Goal: Download file/media

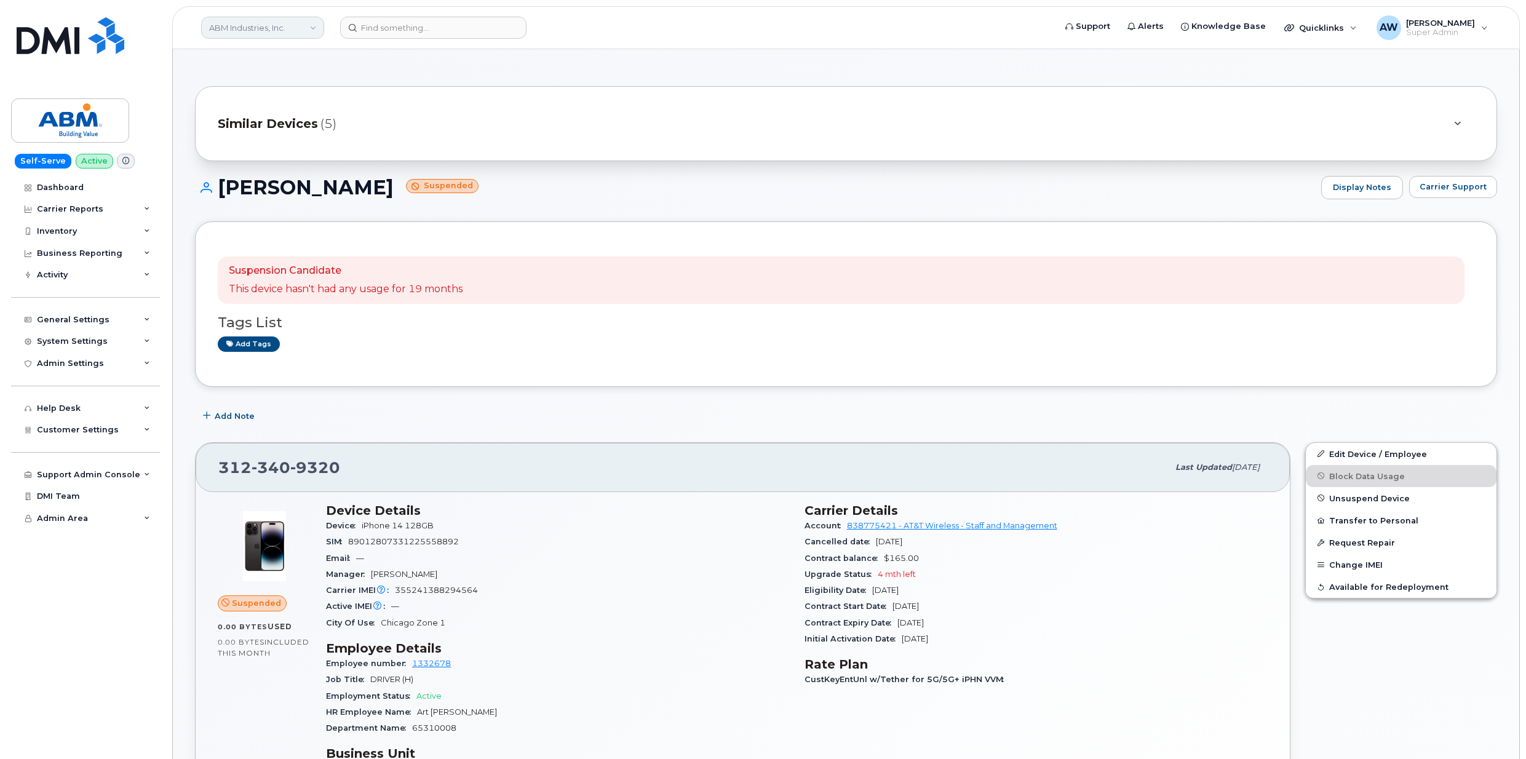
scroll to position [936, 0]
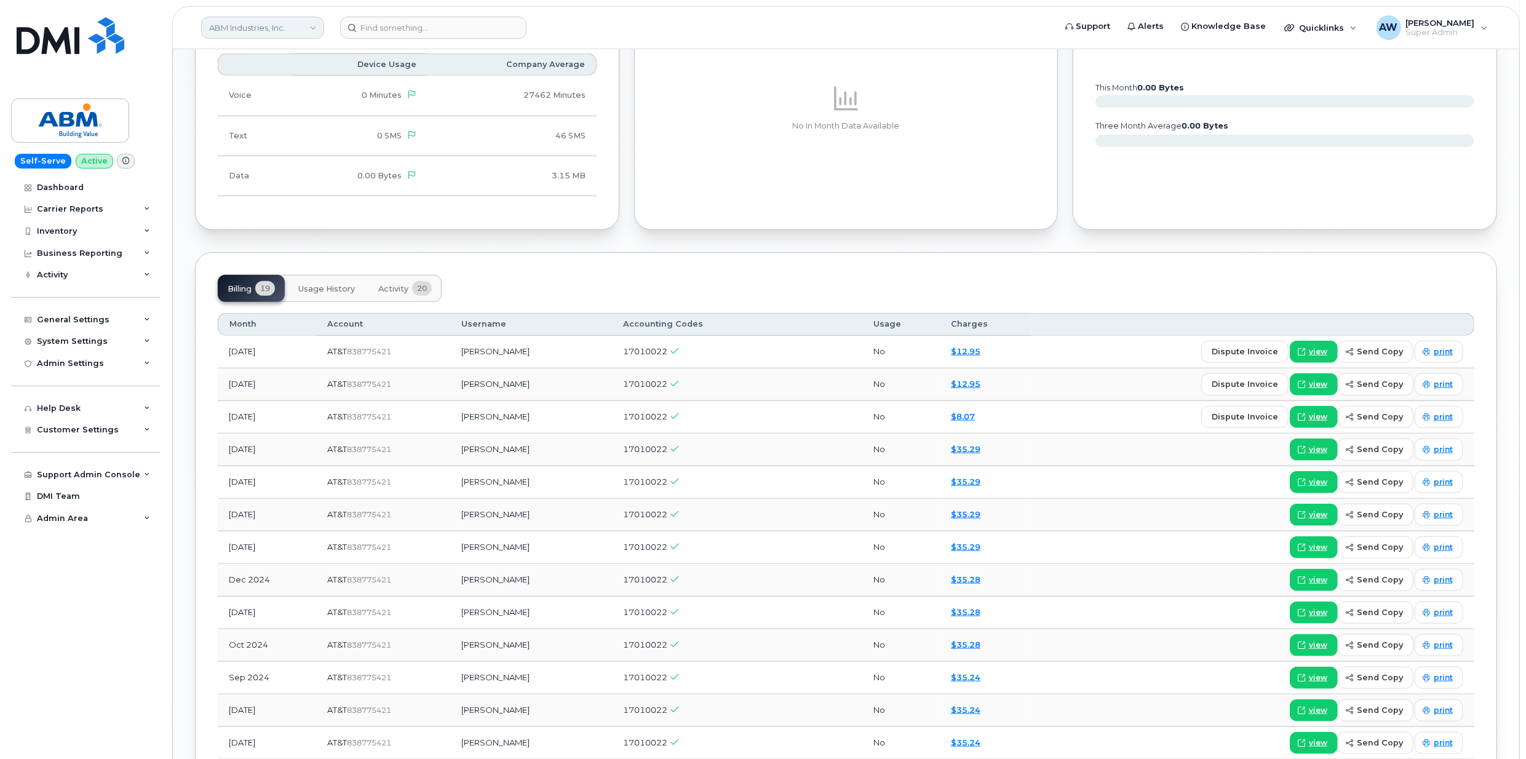
click at [292, 28] on link "ABM Industries, Inc." at bounding box center [262, 28] width 123 height 22
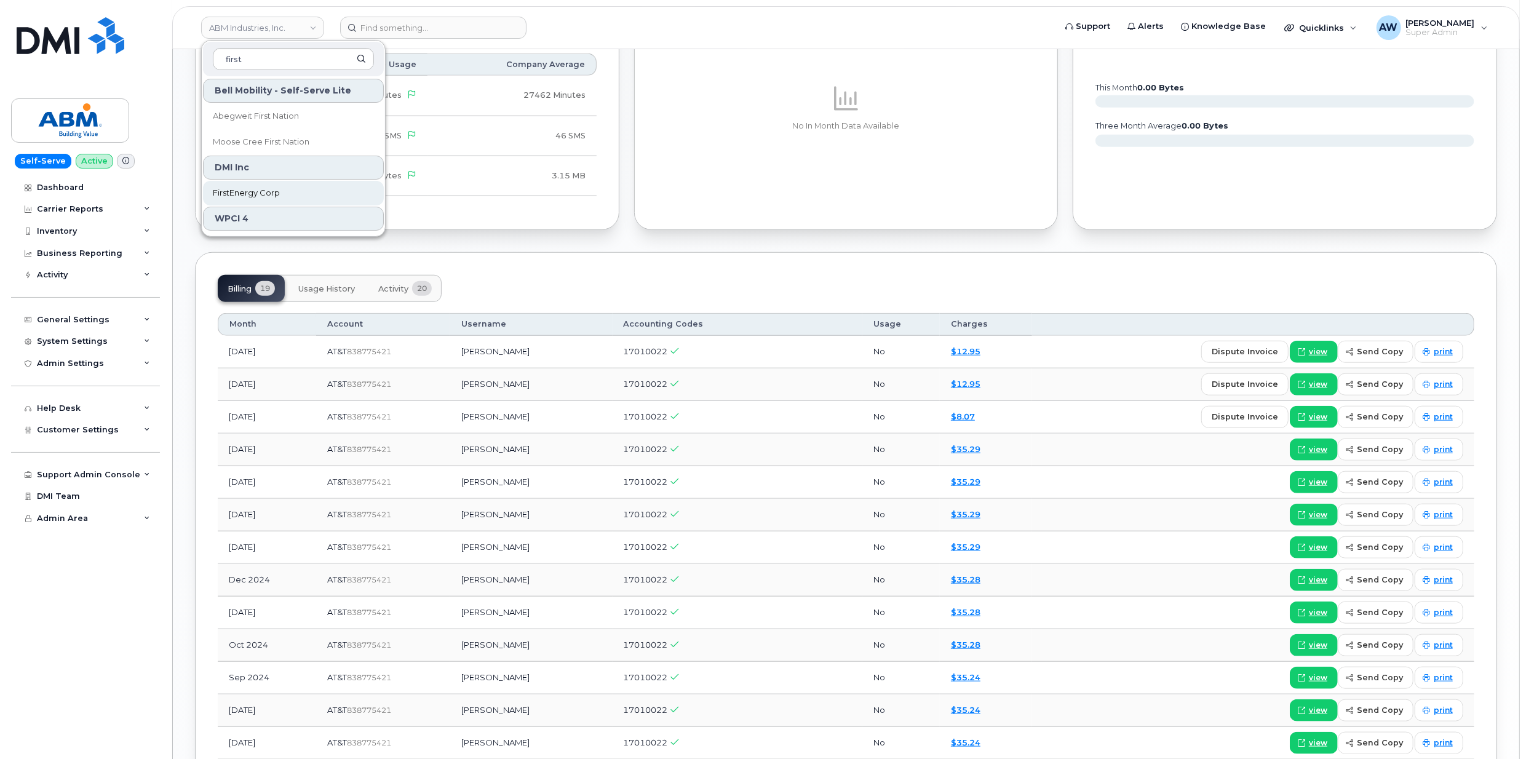
type input "first"
click at [256, 183] on link "FirstEnergy Corp" at bounding box center [293, 193] width 181 height 25
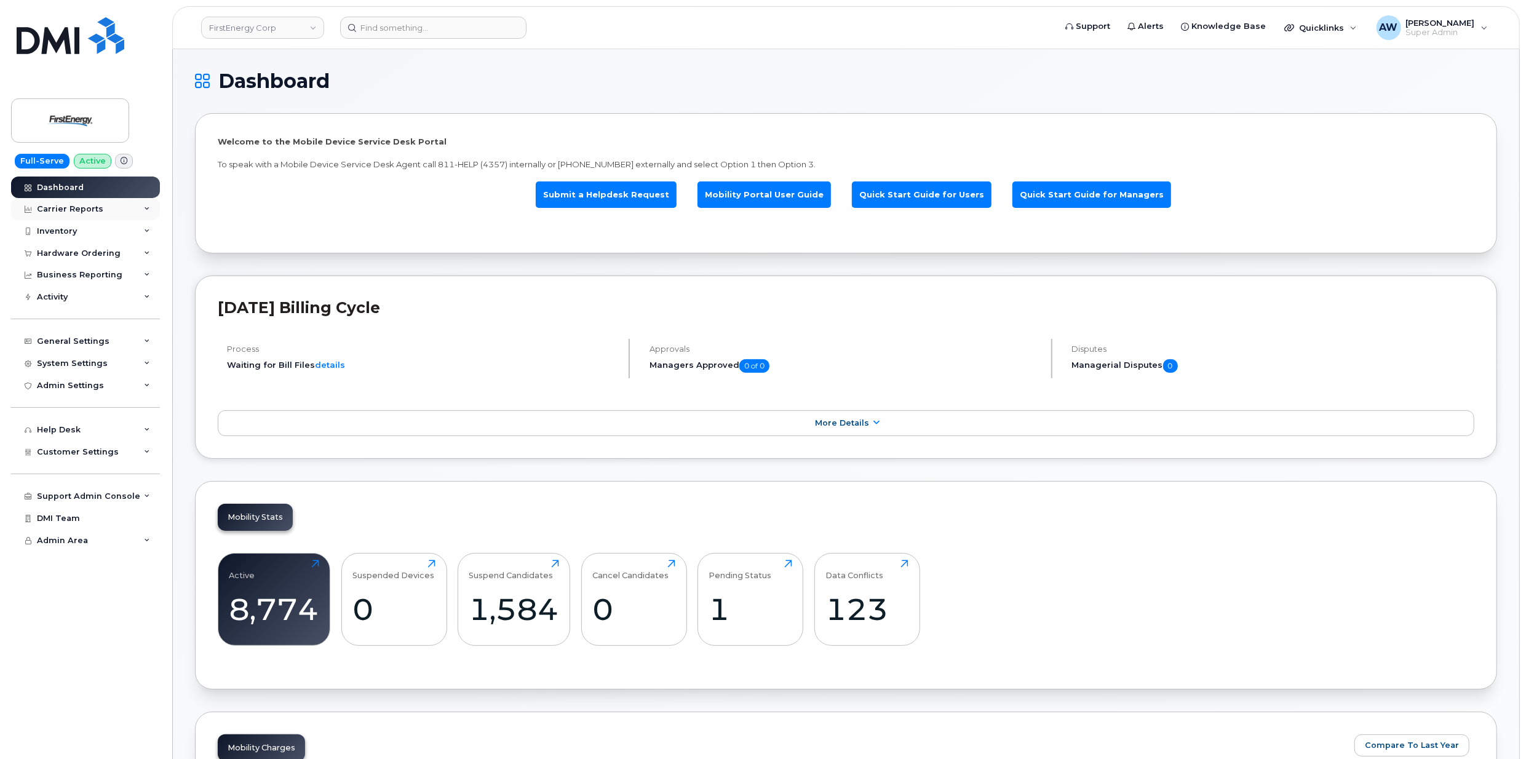
click at [117, 213] on div "Carrier Reports" at bounding box center [85, 209] width 149 height 22
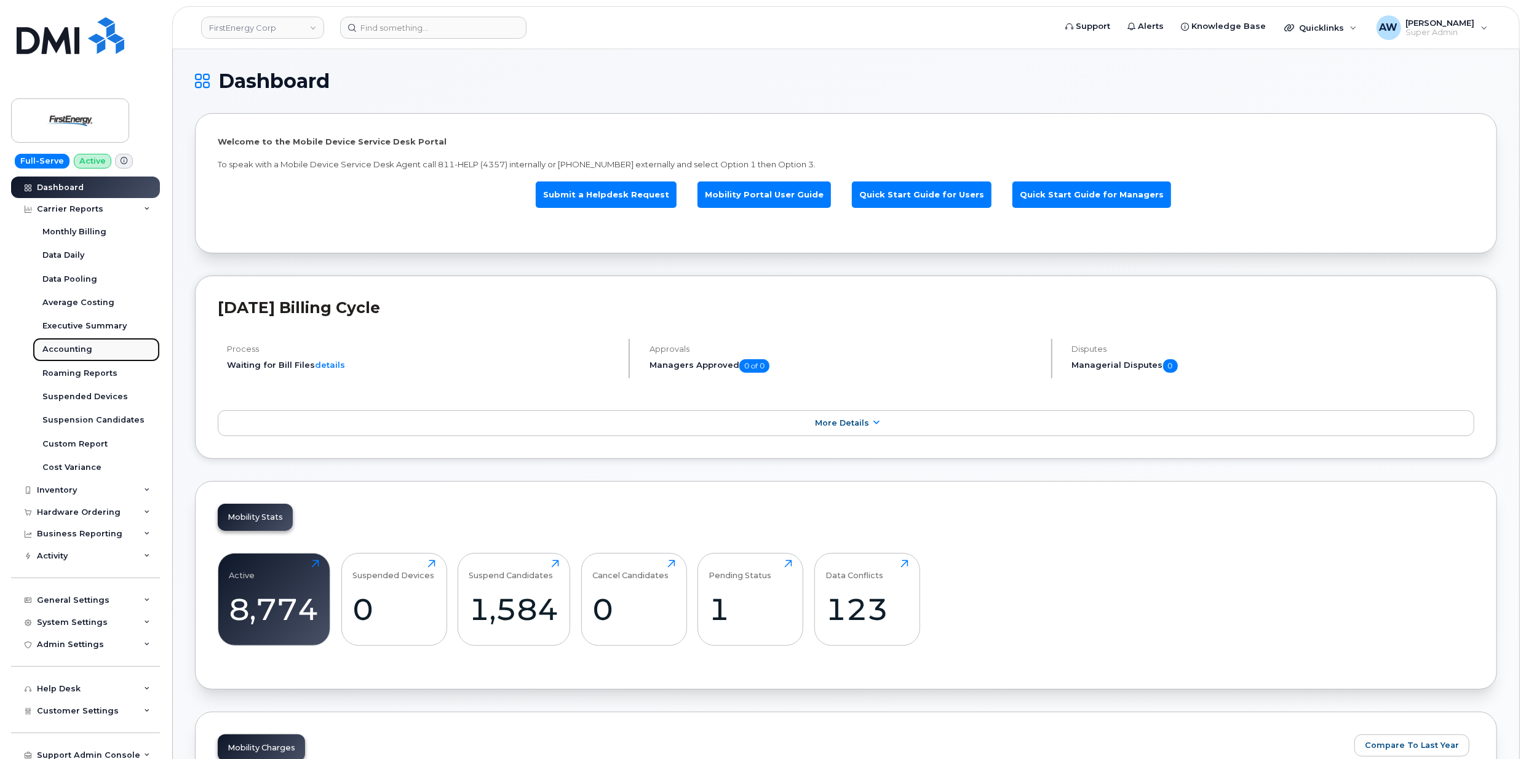
click at [111, 353] on link "Accounting" at bounding box center [96, 349] width 127 height 23
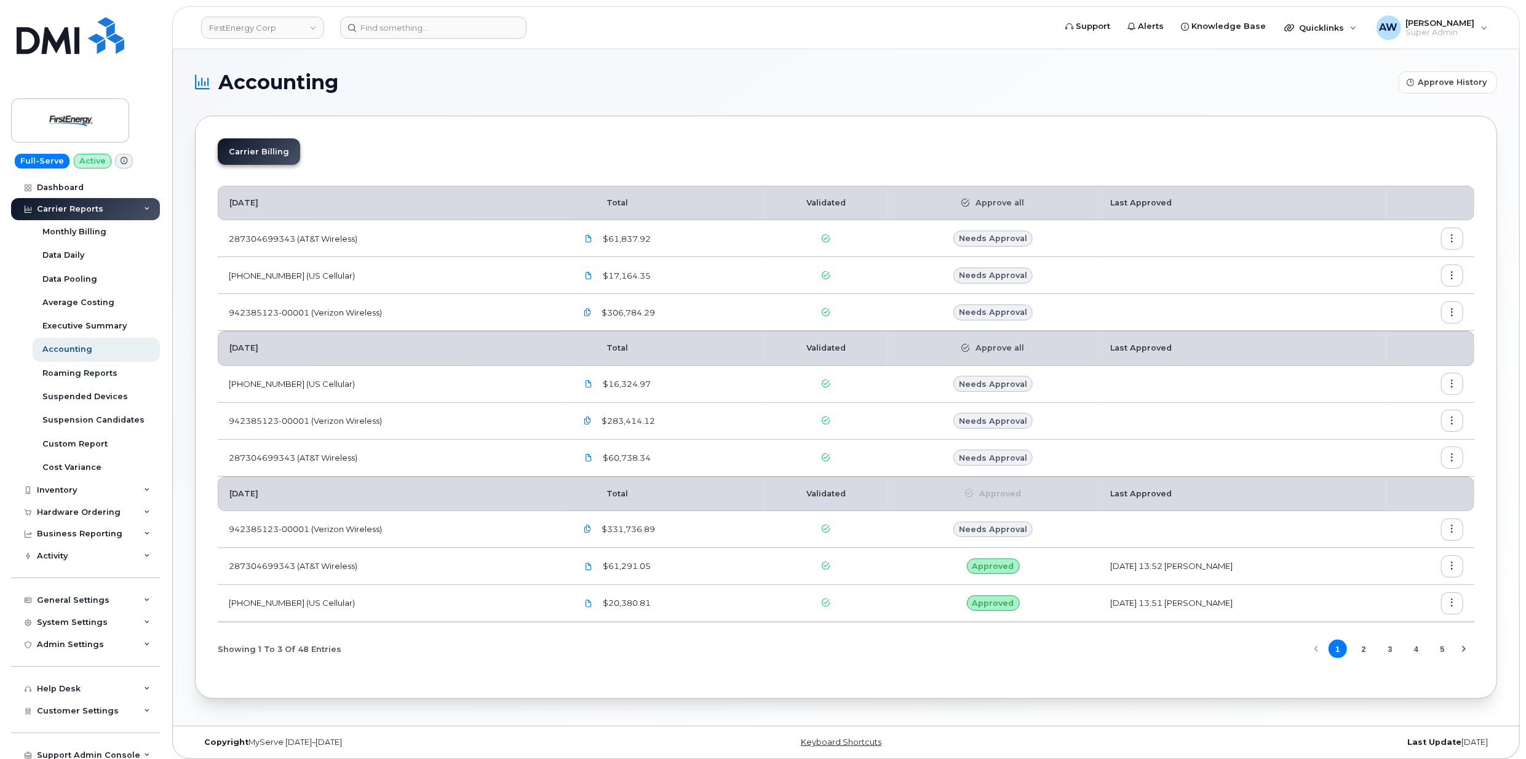
click at [1453, 313] on icon "button" at bounding box center [1452, 313] width 8 height 8
click at [1432, 385] on div "Download" at bounding box center [1407, 386] width 109 height 23
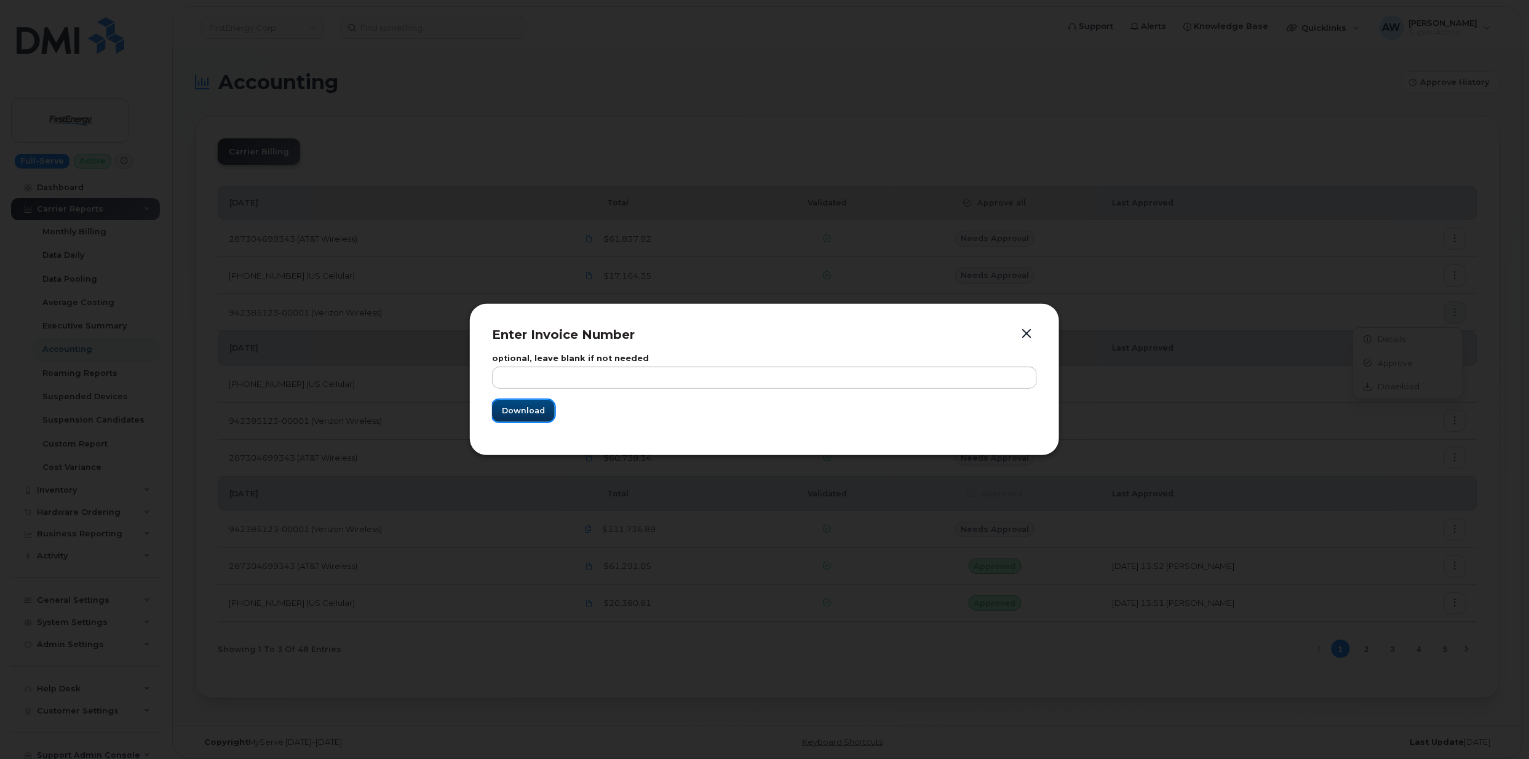
click at [528, 405] on span "Download" at bounding box center [523, 411] width 43 height 12
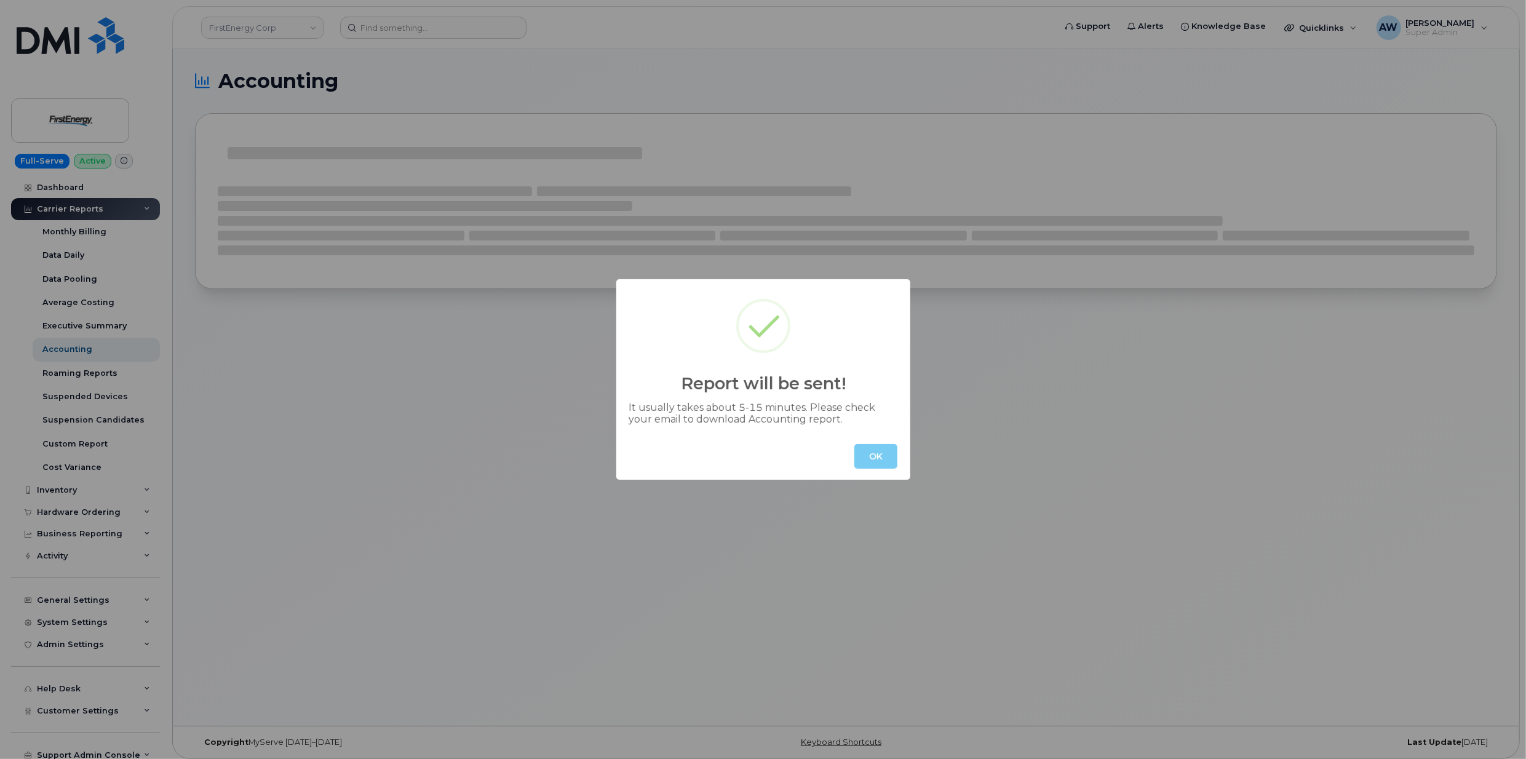
click at [859, 456] on button "OK" at bounding box center [875, 456] width 43 height 25
